Goal: Information Seeking & Learning: Check status

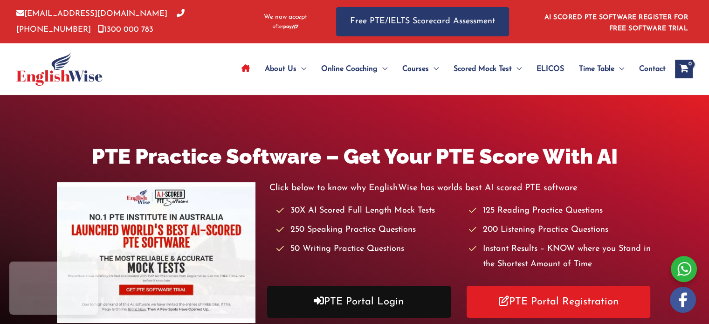
click at [341, 298] on link "PTE Portal Login" at bounding box center [359, 302] width 184 height 32
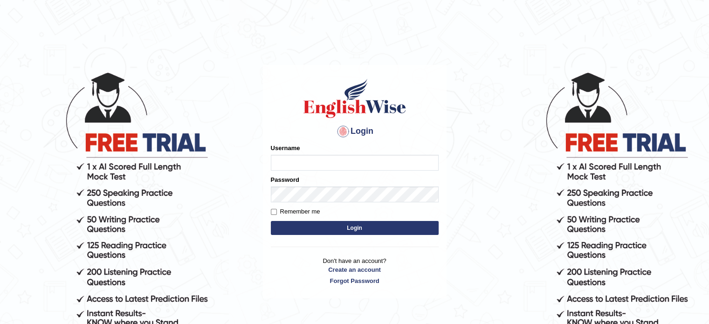
type input "[PERSON_NAME]"
click at [332, 228] on button "Login" at bounding box center [355, 228] width 168 height 14
type input "tahseen"
click at [332, 228] on button "Login" at bounding box center [355, 228] width 168 height 14
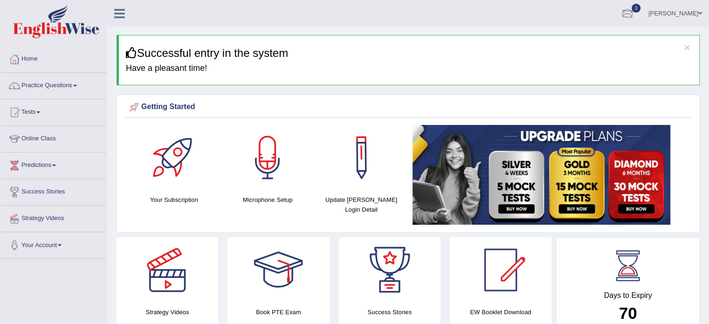
click at [621, 10] on div at bounding box center [628, 14] width 14 height 14
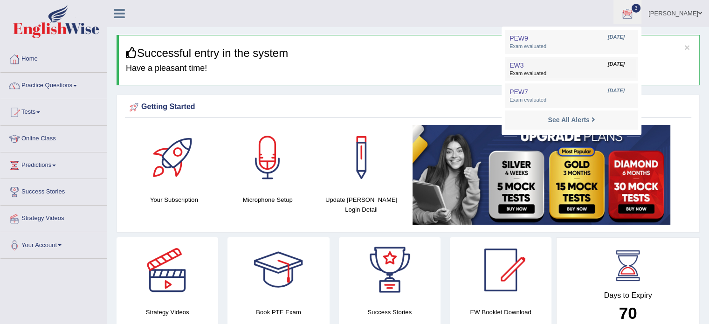
click at [552, 76] on span "Exam evaluated" at bounding box center [572, 73] width 124 height 7
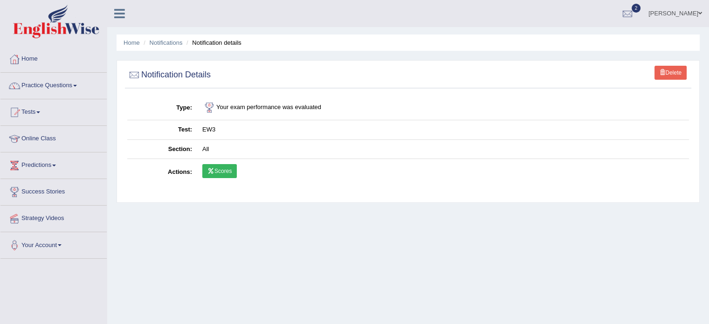
click at [217, 167] on link "Scores" at bounding box center [219, 171] width 35 height 14
click at [135, 42] on link "Home" at bounding box center [132, 42] width 16 height 7
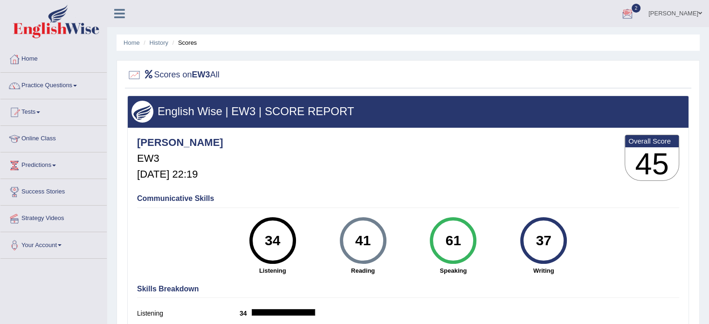
click at [626, 14] on div at bounding box center [628, 14] width 14 height 14
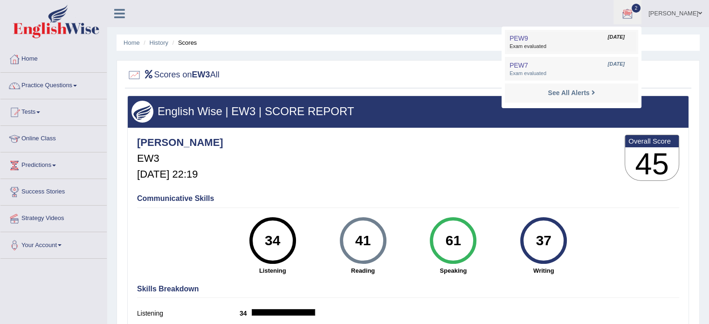
click at [556, 41] on link "PEW9 Sep 21, 2025 Exam evaluated" at bounding box center [571, 42] width 129 height 20
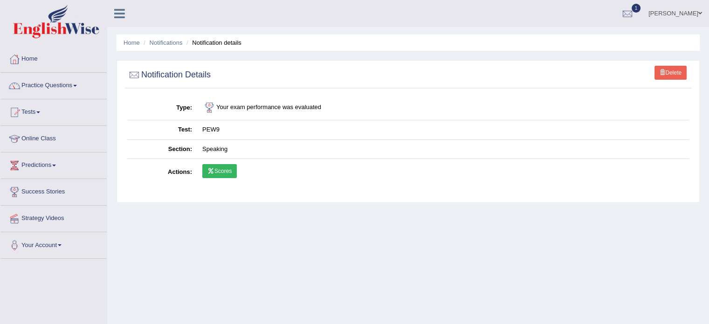
click at [227, 167] on link "Scores" at bounding box center [219, 171] width 35 height 14
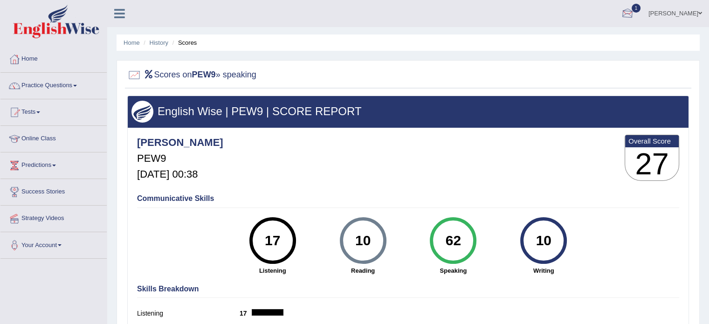
click at [622, 14] on div at bounding box center [628, 14] width 14 height 14
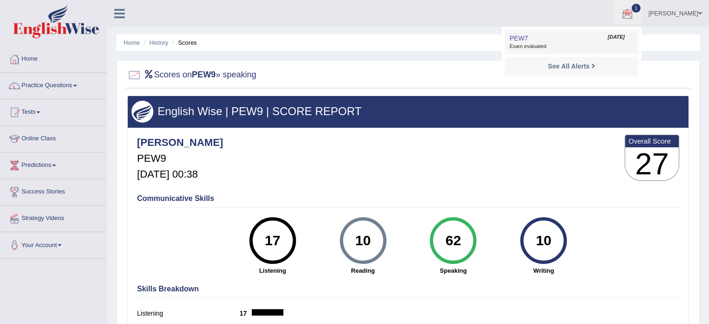
click at [525, 36] on link "PEW7 [DATE] Exam evaluated" at bounding box center [571, 42] width 129 height 20
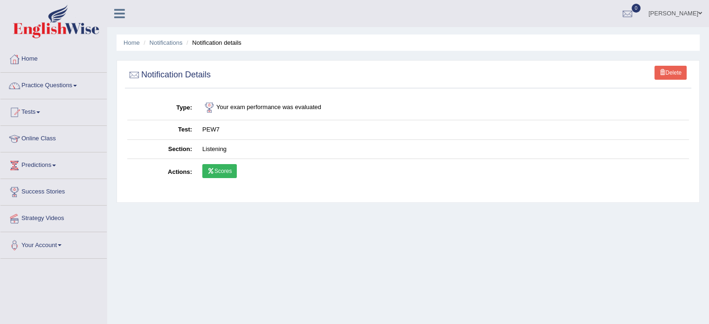
click at [221, 174] on link "Scores" at bounding box center [219, 171] width 35 height 14
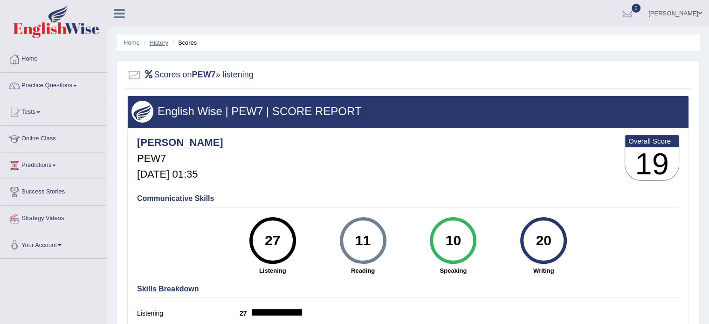
click at [156, 46] on link "History" at bounding box center [159, 42] width 19 height 7
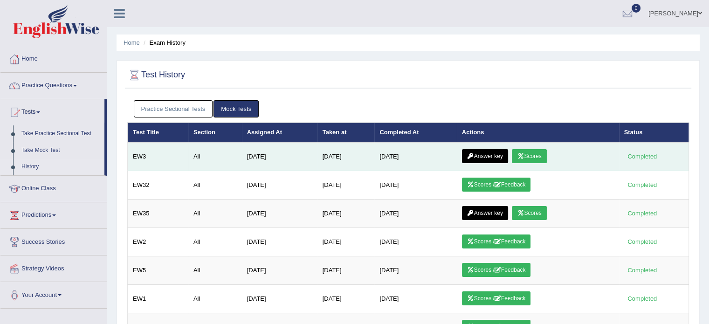
click at [488, 152] on link "Answer key" at bounding box center [485, 156] width 46 height 14
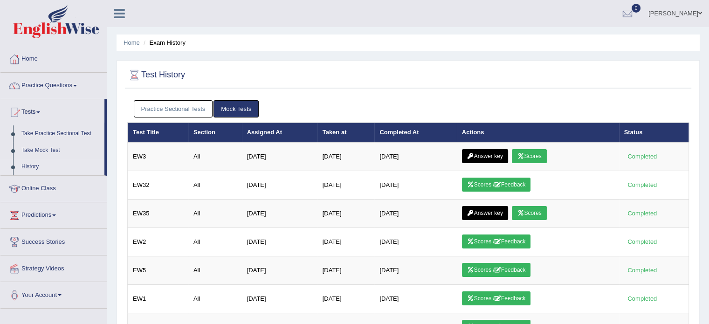
click at [186, 115] on link "Practice Sectional Tests" at bounding box center [173, 108] width 79 height 17
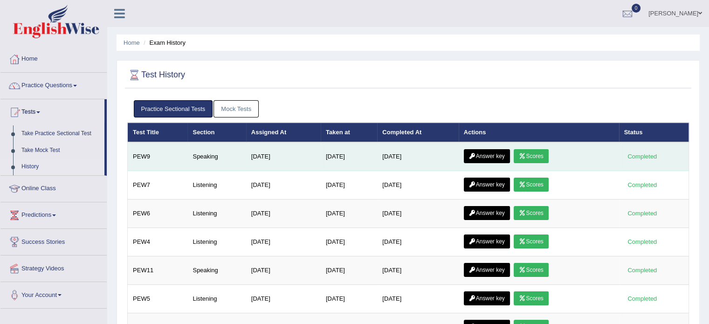
click at [533, 154] on link "Scores" at bounding box center [531, 156] width 35 height 14
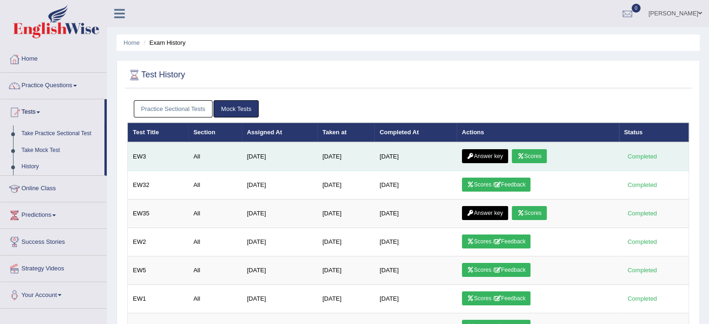
click at [496, 150] on link "Answer key" at bounding box center [485, 156] width 46 height 14
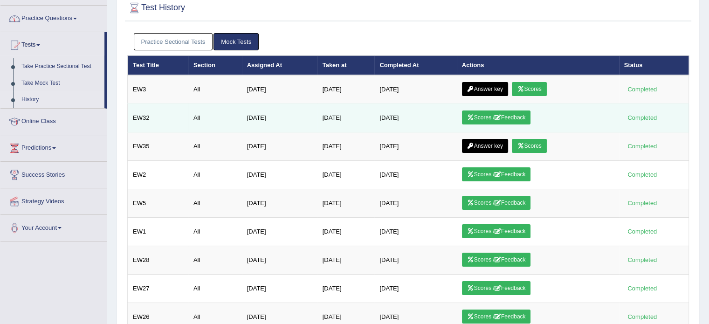
scroll to position [67, 0]
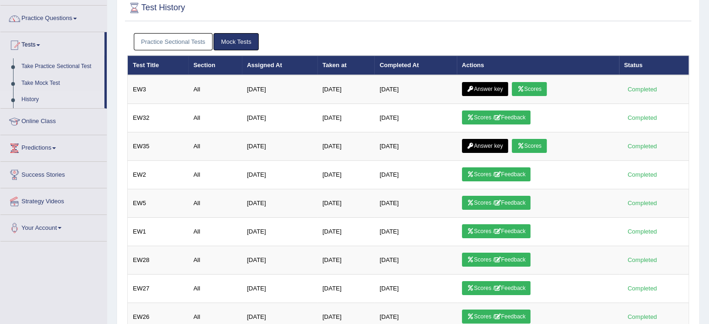
click at [171, 41] on link "Practice Sectional Tests" at bounding box center [173, 41] width 79 height 17
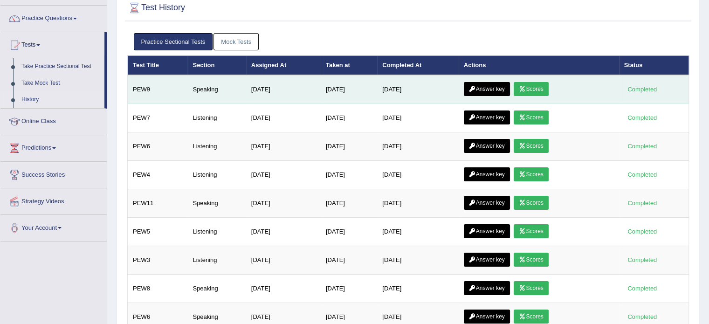
click at [499, 87] on link "Answer key" at bounding box center [487, 89] width 46 height 14
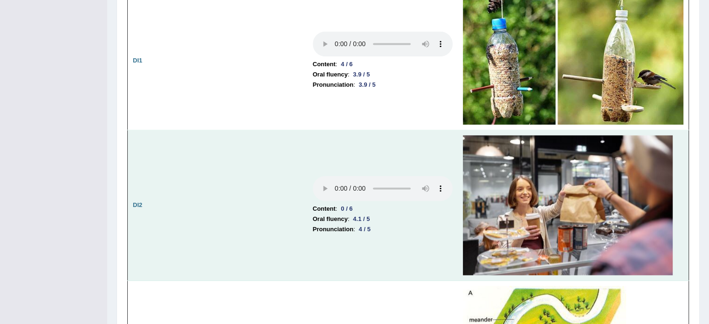
scroll to position [1299, 0]
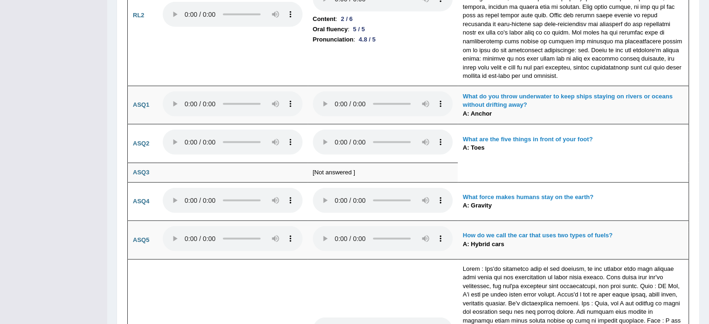
scroll to position [2264, 0]
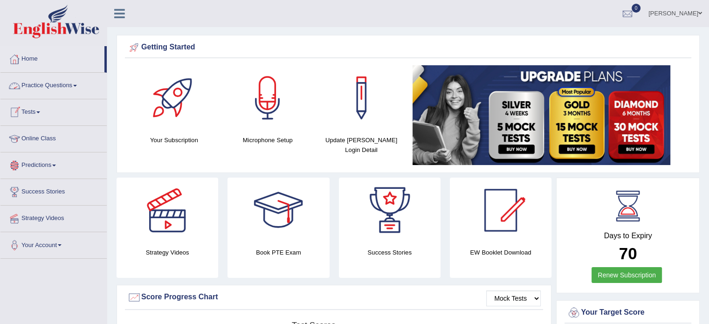
click at [40, 111] on link "Tests" at bounding box center [53, 110] width 106 height 23
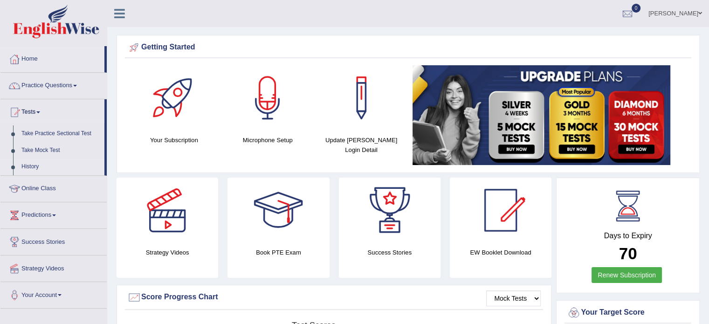
click at [27, 167] on link "History" at bounding box center [60, 167] width 87 height 17
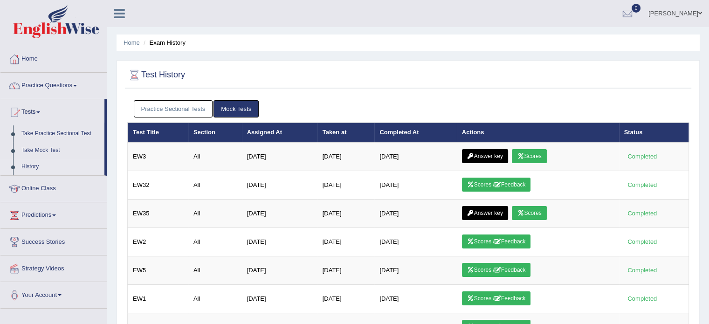
click at [194, 110] on link "Practice Sectional Tests" at bounding box center [173, 108] width 79 height 17
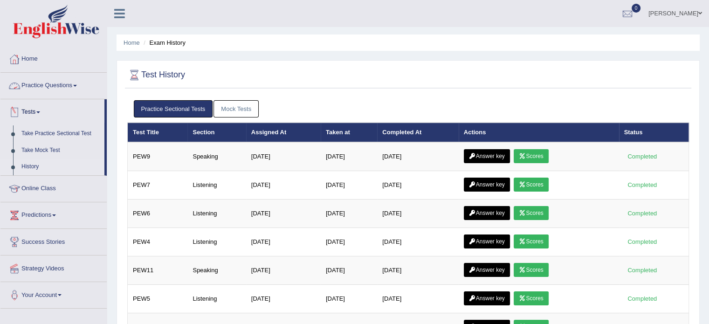
click at [76, 85] on link "Practice Questions" at bounding box center [53, 84] width 106 height 23
